Goal: Find specific page/section: Find specific page/section

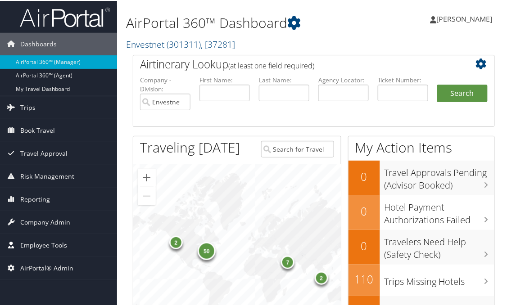
click at [23, 244] on span "Employee Tools" at bounding box center [43, 244] width 47 height 23
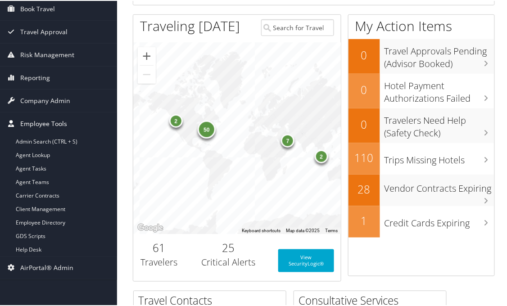
scroll to position [150, 0]
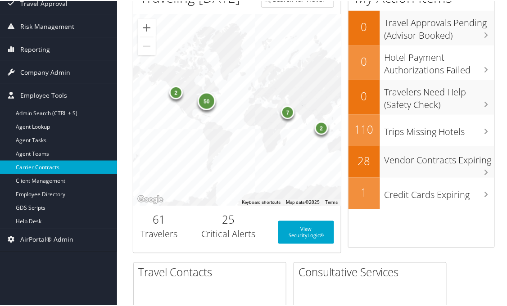
click at [60, 168] on link "Carrier Contracts" at bounding box center [58, 167] width 117 height 14
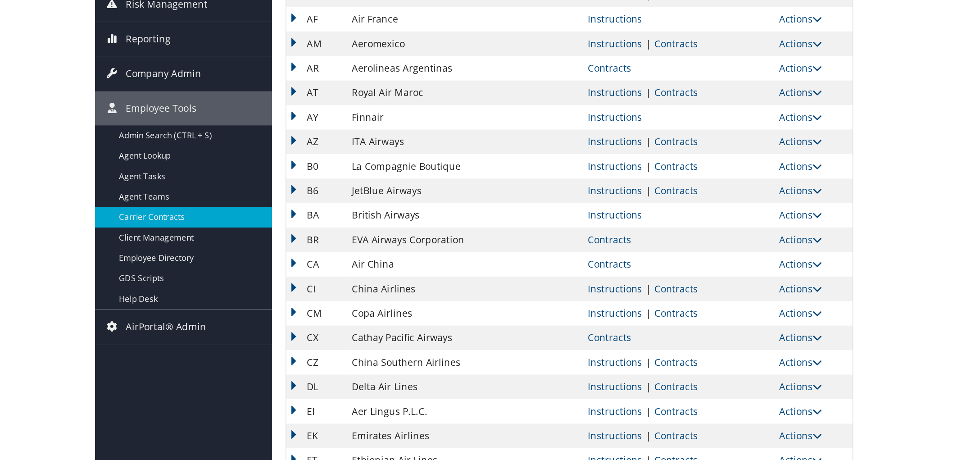
scroll to position [150, 0]
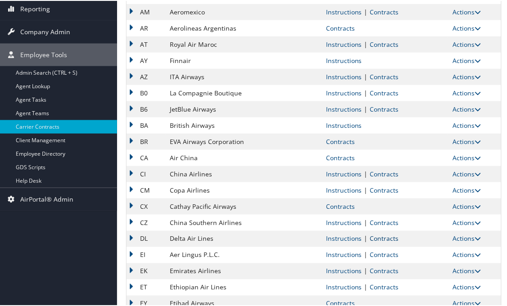
click at [376, 236] on link "Contracts" at bounding box center [384, 238] width 29 height 9
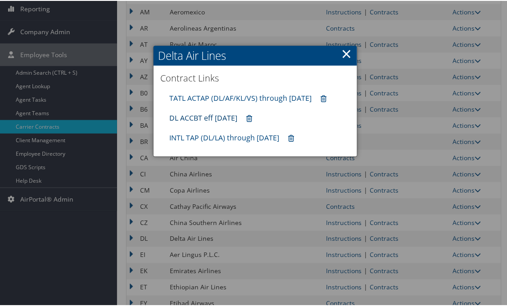
click at [209, 122] on link "DL ACCBT eff Aug 2025" at bounding box center [203, 117] width 68 height 10
